Goal: Book appointment/travel/reservation

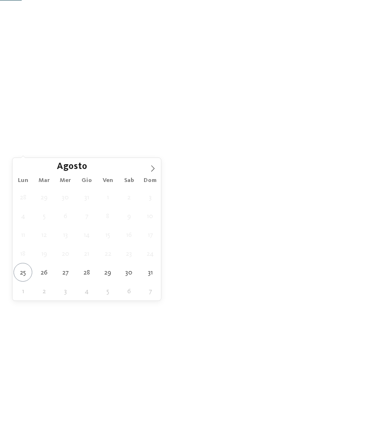
scroll to position [174, 0]
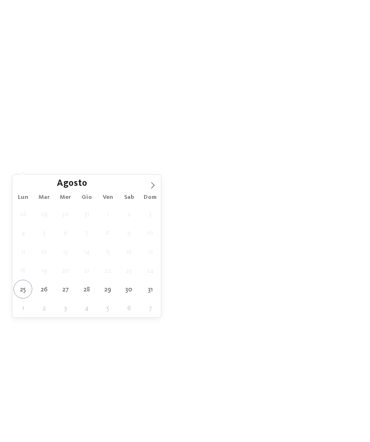
click at [156, 185] on icon at bounding box center [152, 185] width 7 height 7
click at [154, 185] on icon at bounding box center [152, 186] width 3 height 6
click at [154, 184] on icon at bounding box center [152, 185] width 7 height 7
click at [152, 183] on icon at bounding box center [152, 185] width 7 height 7
type div "[DATE]"
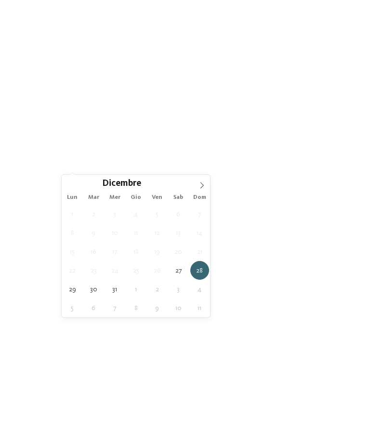
click at [102, 139] on icon at bounding box center [102, 137] width 4 height 4
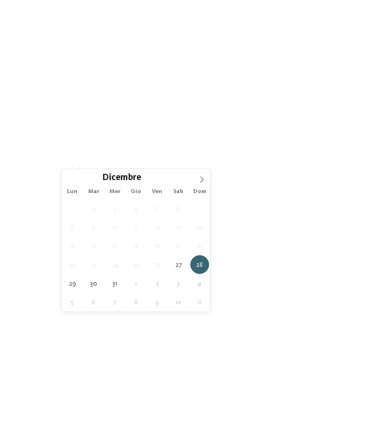
scroll to position [184, 0]
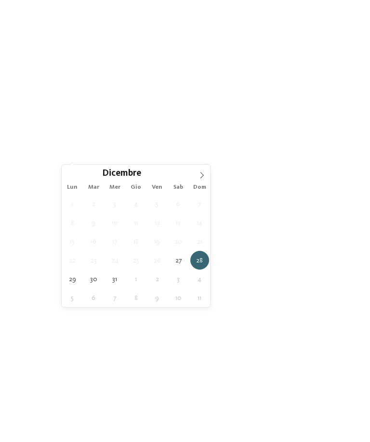
click at [206, 173] on span at bounding box center [202, 173] width 16 height 16
type input "****"
type div "[DATE]"
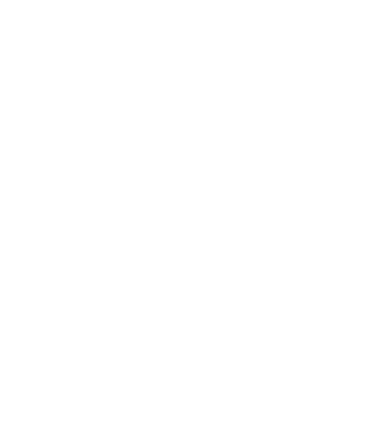
click at [152, 129] on icon at bounding box center [151, 127] width 4 height 4
click at [241, 169] on div at bounding box center [243, 174] width 10 height 10
click at [233, 274] on div "accetta" at bounding box center [184, 283] width 125 height 19
click at [208, 129] on div at bounding box center [211, 127] width 7 height 4
click at [173, 66] on div "Piscina coperta o con collegamento a piscina esterna Piscina all'aperto Piscina…" at bounding box center [184, 231] width 279 height 332
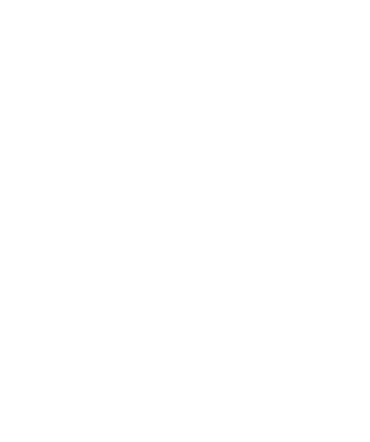
click at [164, 79] on div at bounding box center [166, 76] width 10 height 10
click at [167, 324] on div at bounding box center [166, 329] width 10 height 10
click at [322, 186] on div at bounding box center [320, 191] width 10 height 10
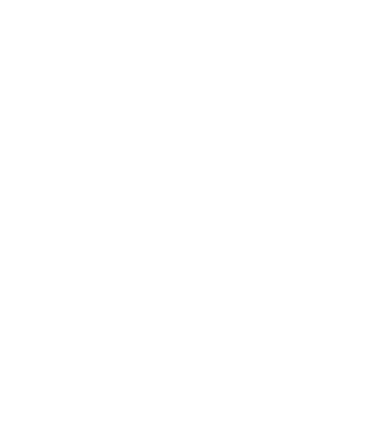
scroll to position [0, 0]
click at [323, 118] on div at bounding box center [320, 116] width 10 height 10
click at [254, 372] on div "accetta" at bounding box center [184, 381] width 279 height 19
click at [340, 135] on link "trova l’hotel" at bounding box center [334, 126] width 46 height 17
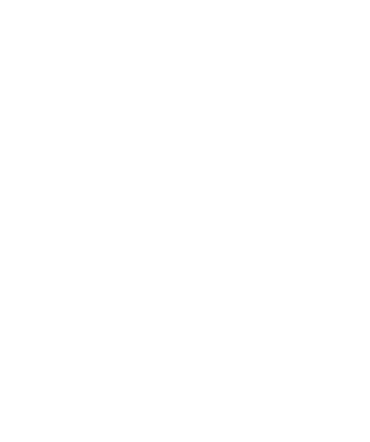
scroll to position [278, 0]
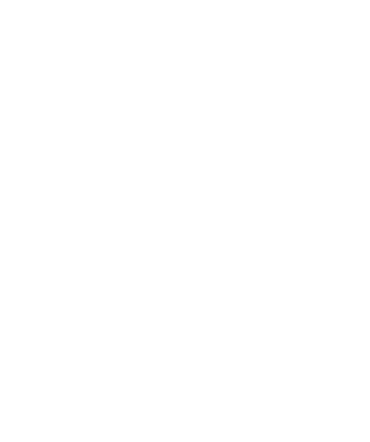
click at [355, 121] on icon at bounding box center [350, 129] width 21 height 17
click at [149, 88] on icon at bounding box center [147, 89] width 4 height 4
click at [246, 202] on div "Merano e dintorni" at bounding box center [184, 211] width 125 height 19
click at [240, 274] on div "accetta" at bounding box center [184, 283] width 125 height 19
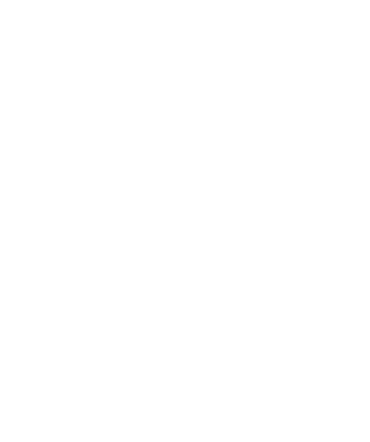
scroll to position [153, 0]
click at [188, 116] on icon at bounding box center [191, 118] width 13 height 12
click at [251, 87] on icon at bounding box center [254, 88] width 13 height 12
